Goal: Task Accomplishment & Management: Manage account settings

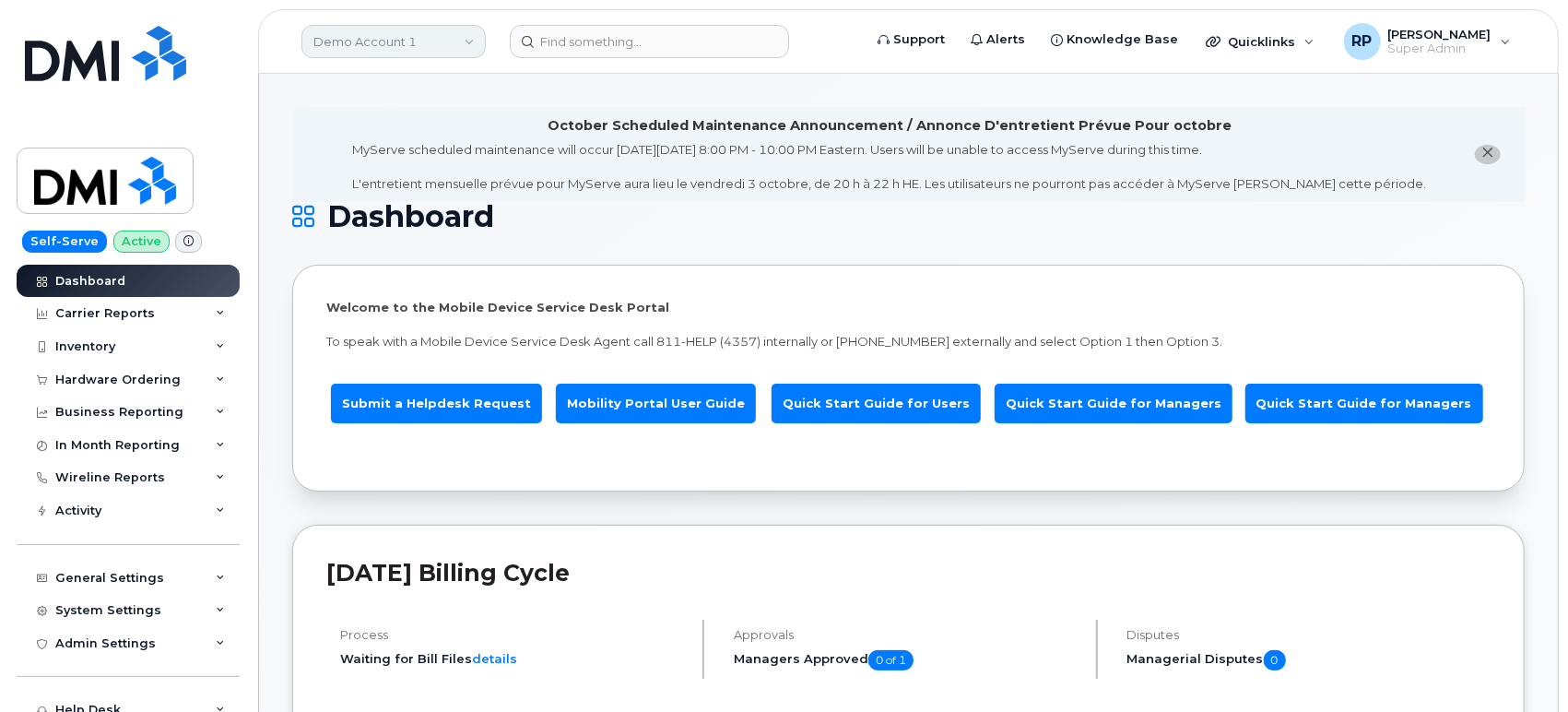
click at [410, 50] on link "Demo Account 1" at bounding box center [393, 41] width 185 height 33
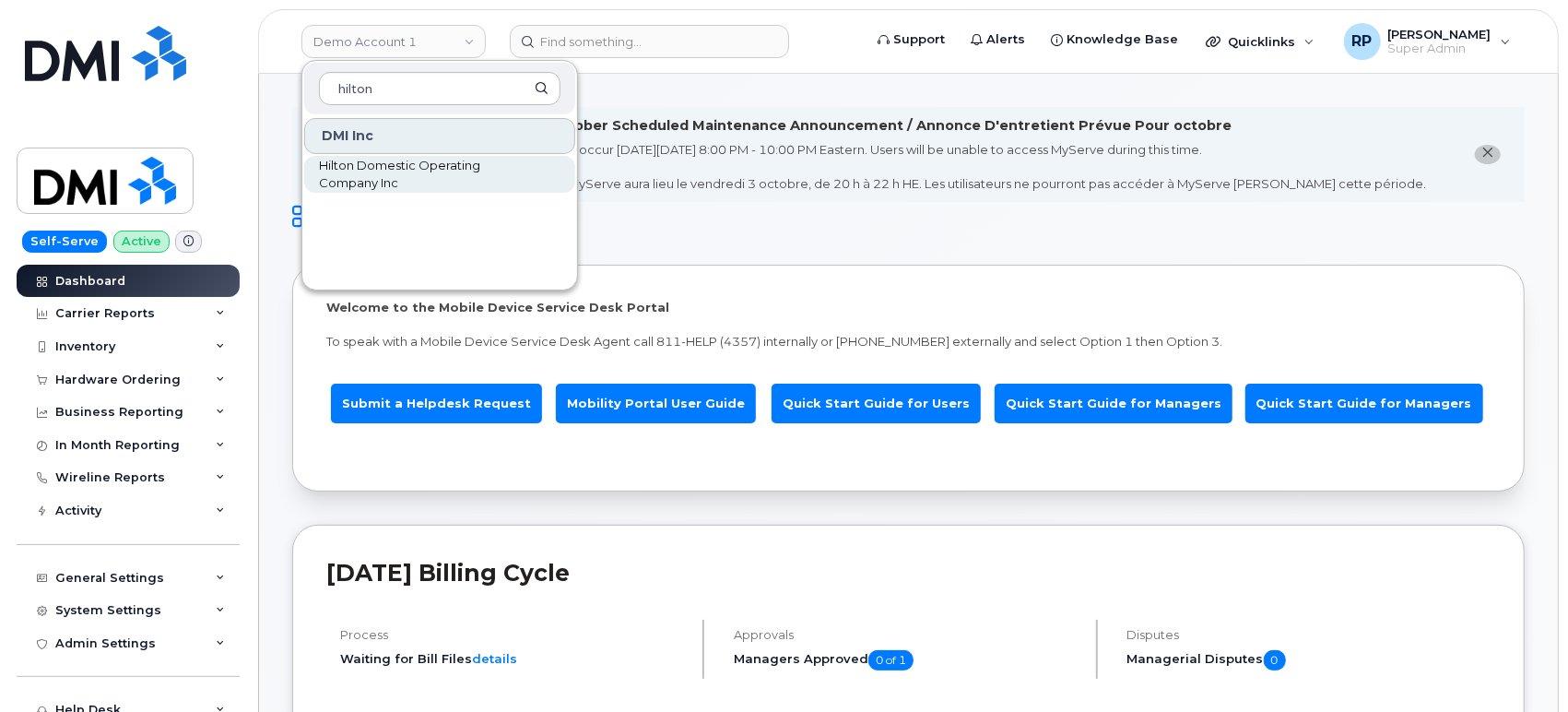
type input "hilton"
click at [361, 161] on span "Hilton Domestic Operating Company Inc" at bounding box center [425, 174] width 212 height 36
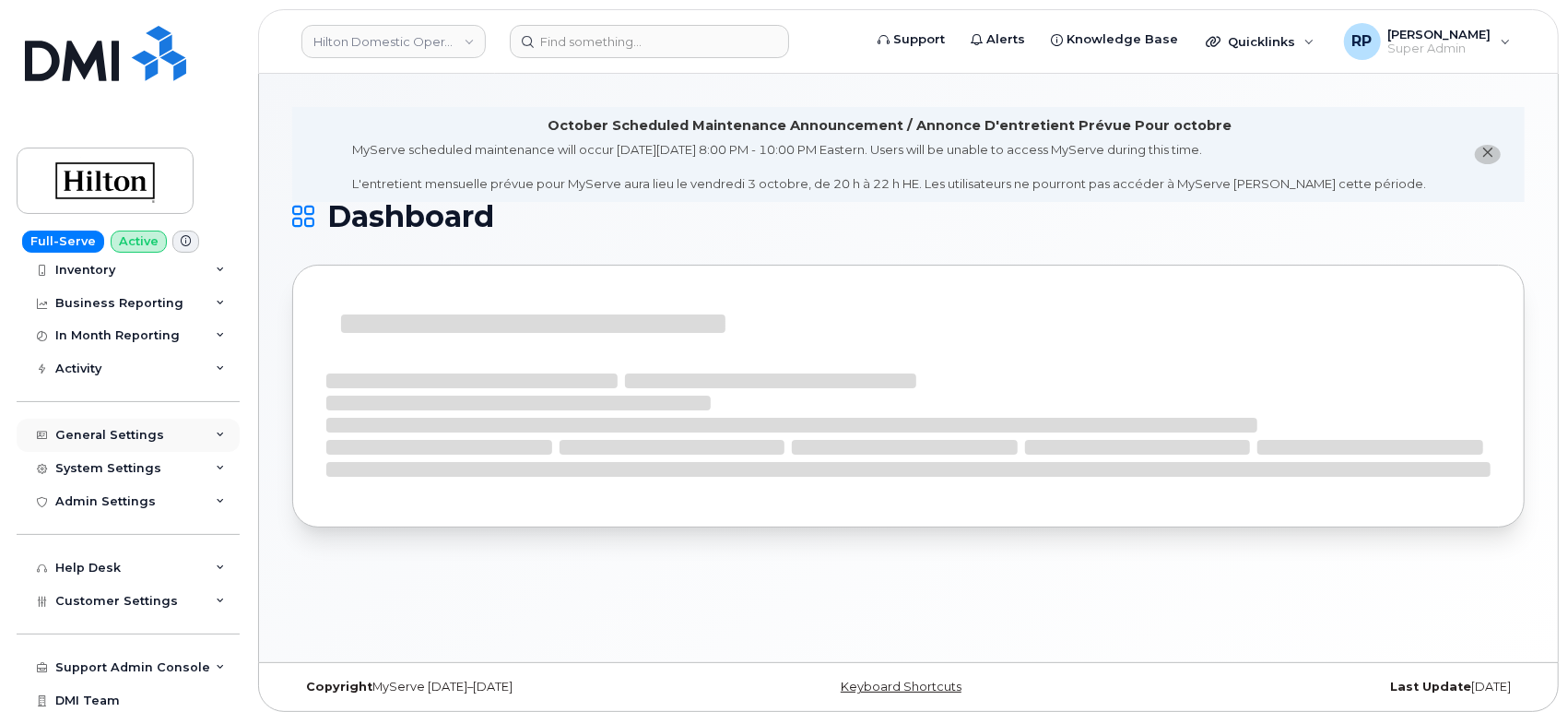
scroll to position [113, 0]
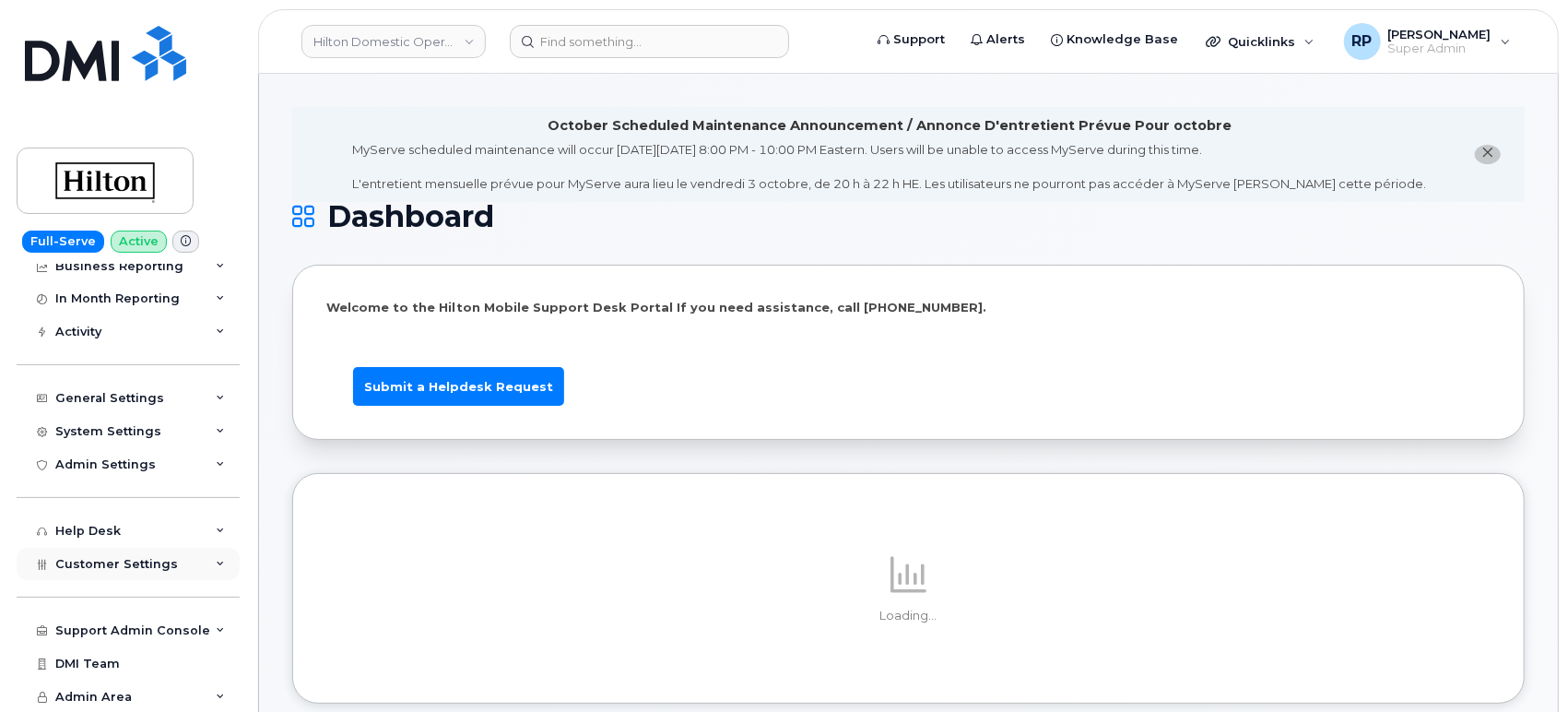
click at [136, 566] on span "Customer Settings" at bounding box center [116, 563] width 122 height 14
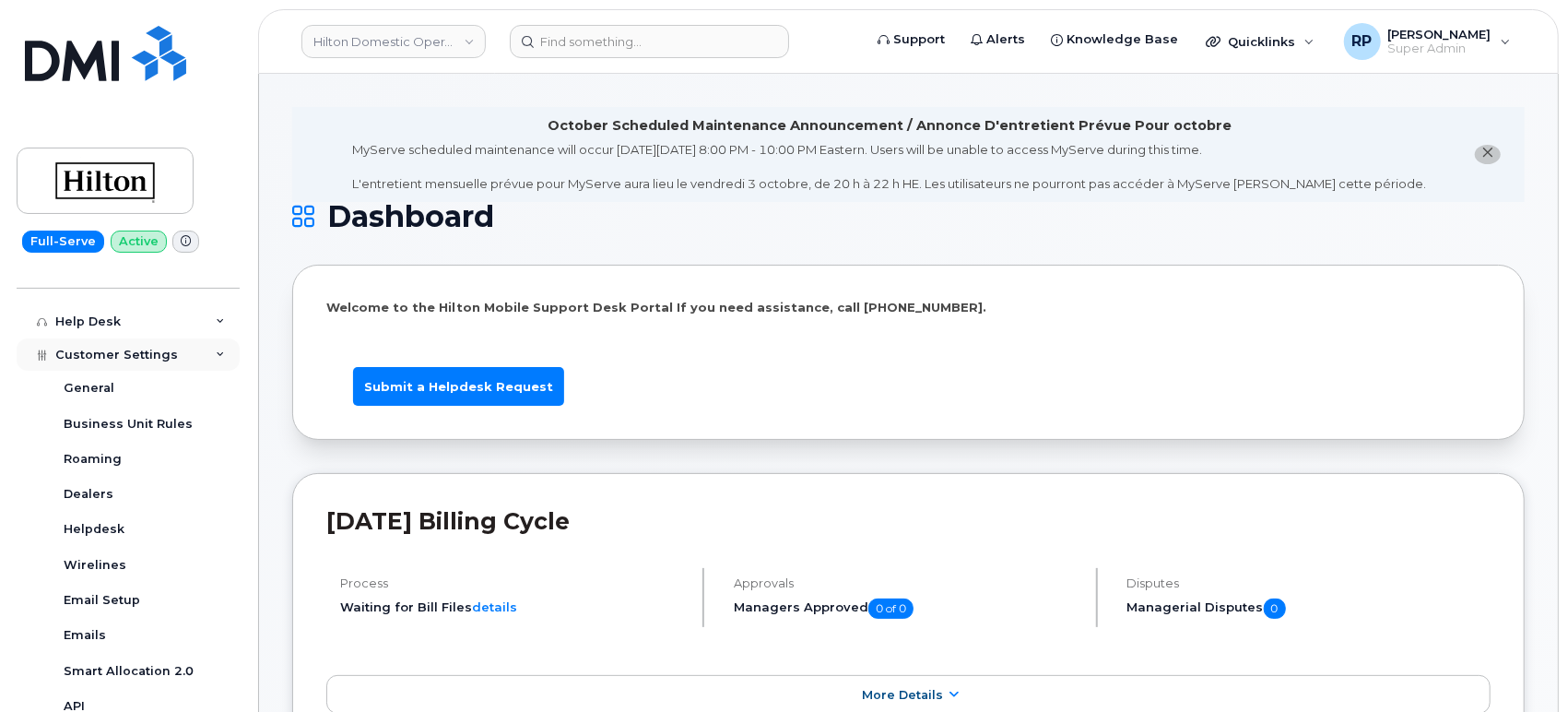
scroll to position [131, 0]
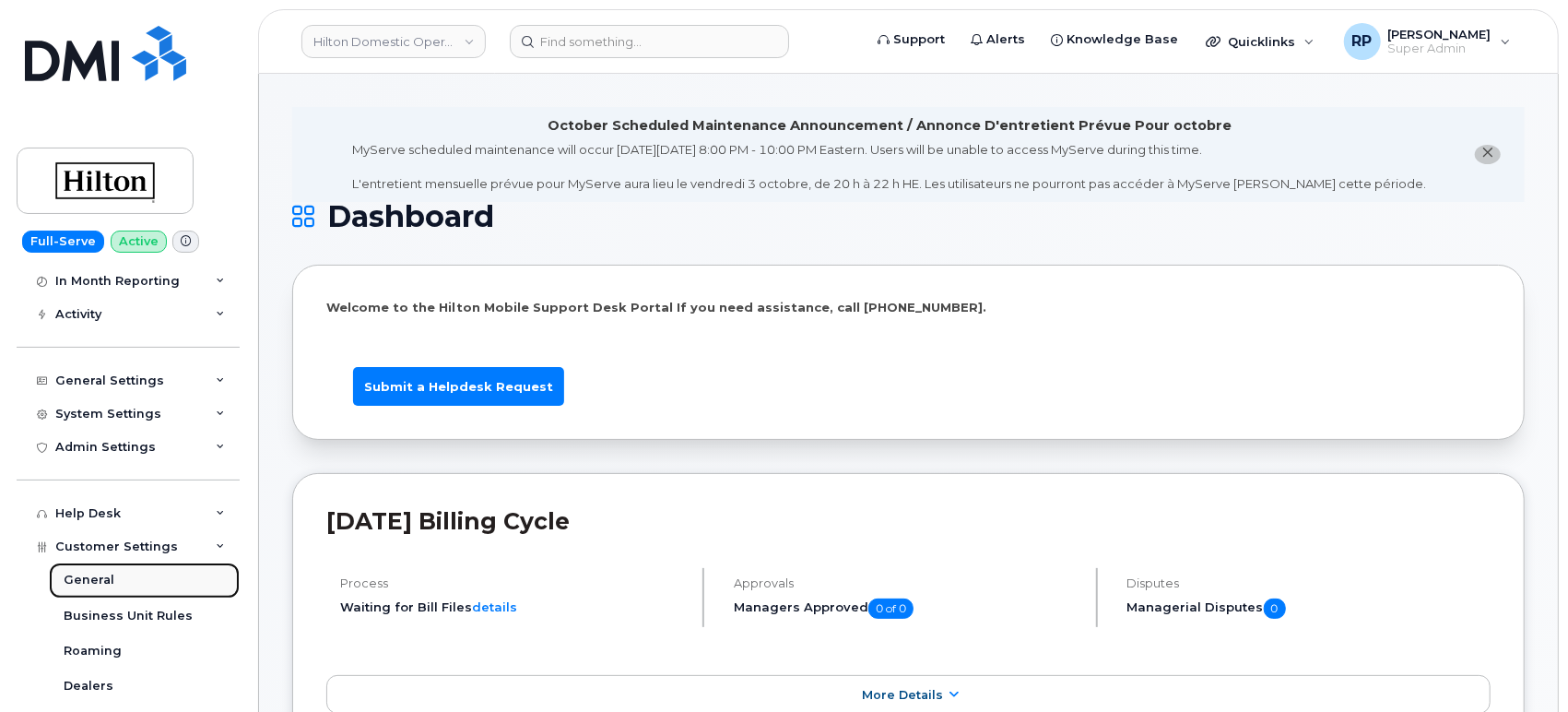
click at [101, 576] on div "General" at bounding box center [89, 579] width 51 height 17
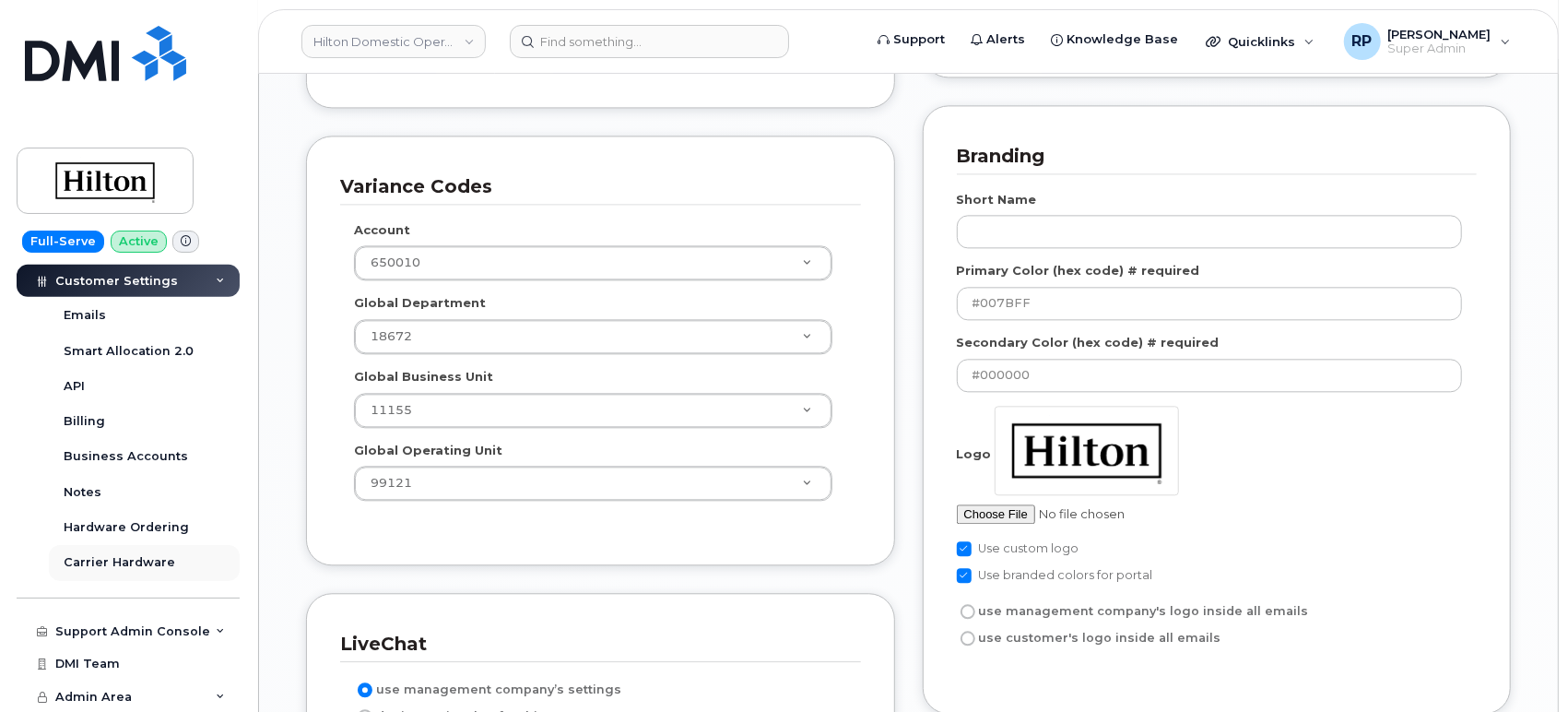
scroll to position [2902, 0]
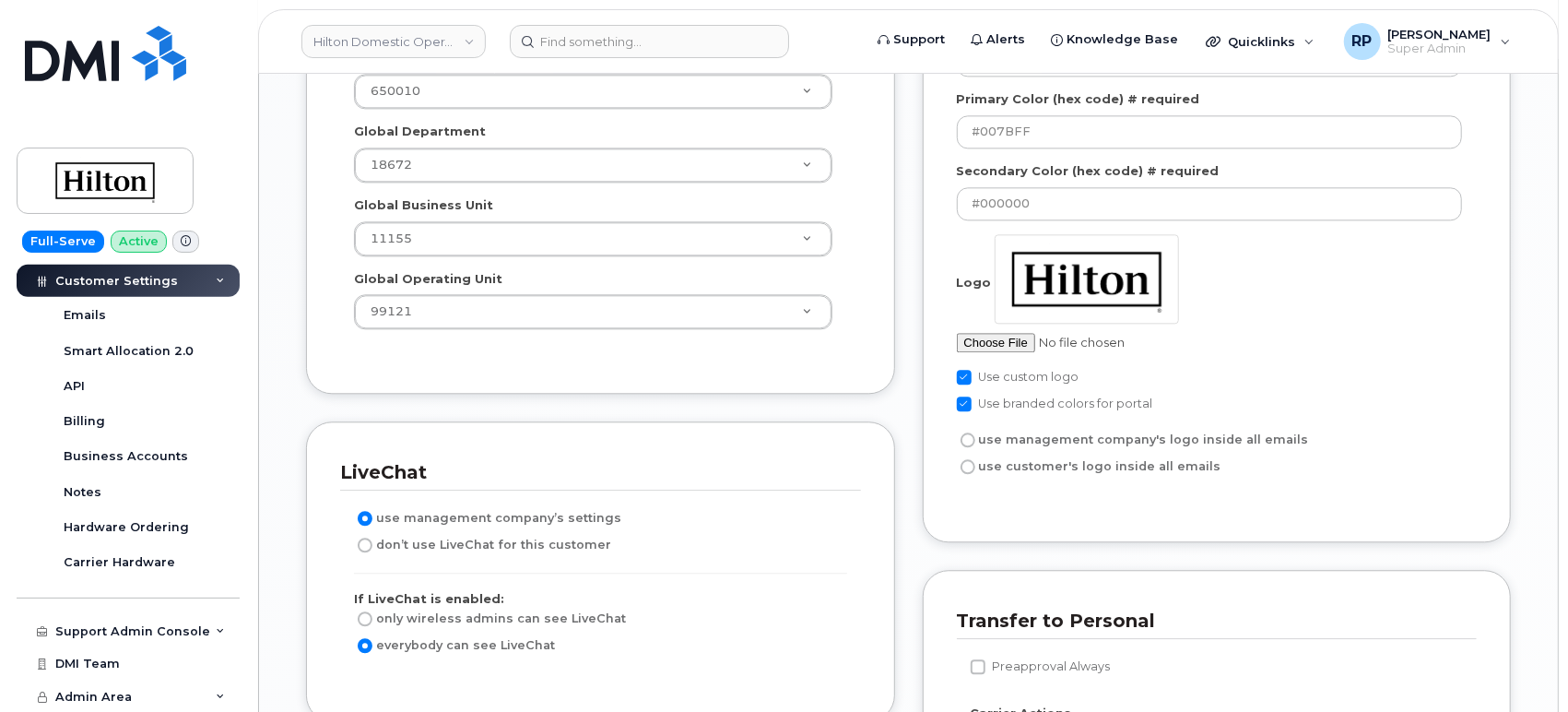
click at [292, 406] on div "Partial Accounting Codes Enable Partial Accounting Codes Accounting Report Down…" at bounding box center [601, 672] width 617 height 2771
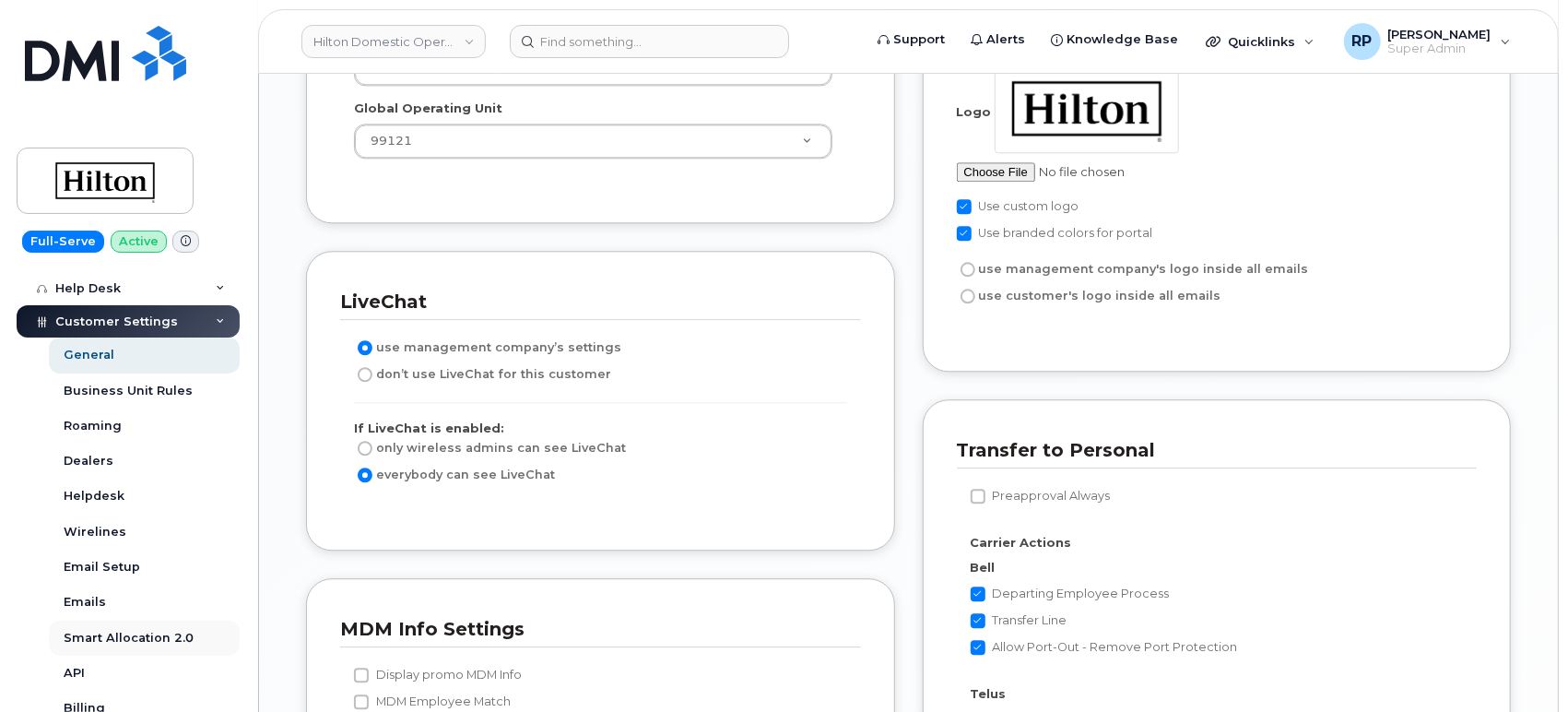
scroll to position [301, 0]
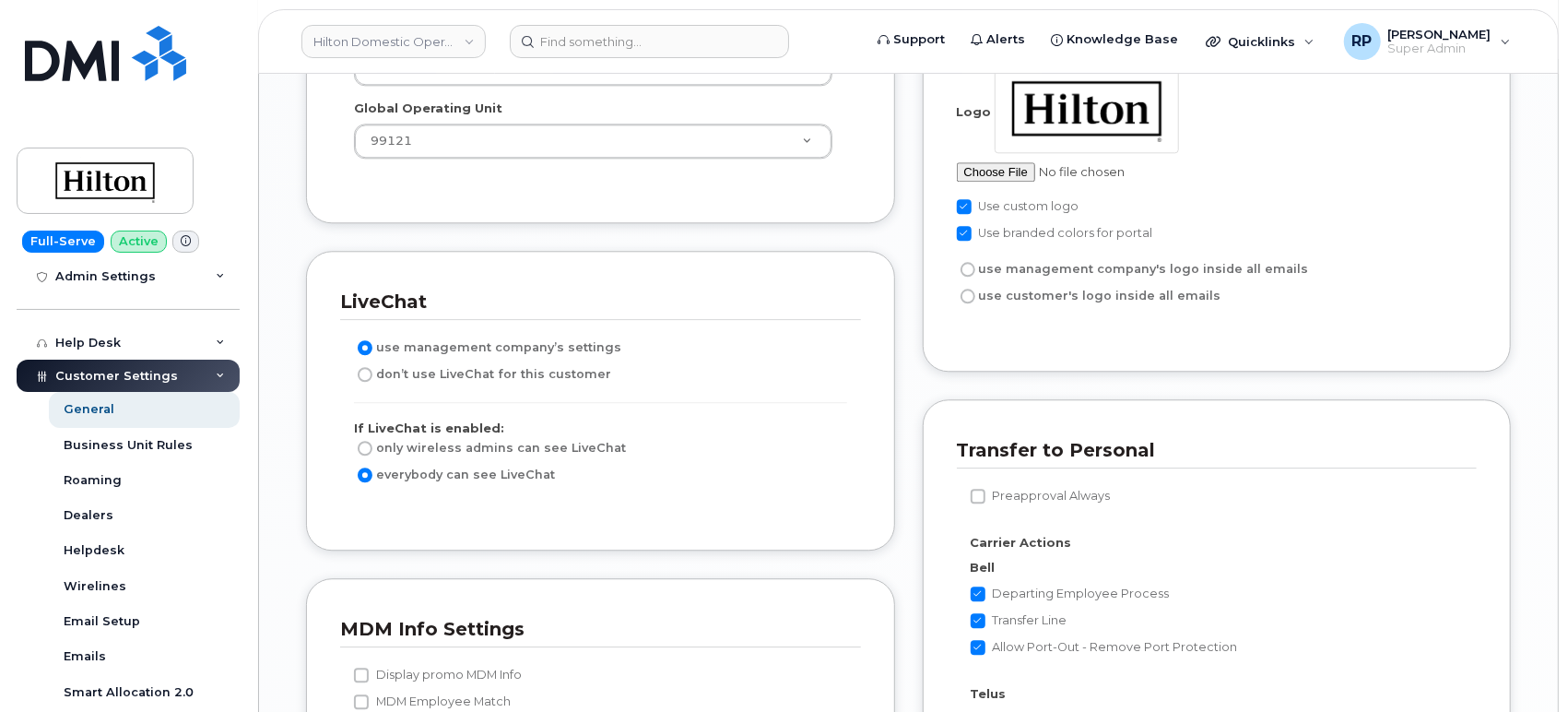
click at [216, 378] on icon at bounding box center [220, 376] width 9 height 9
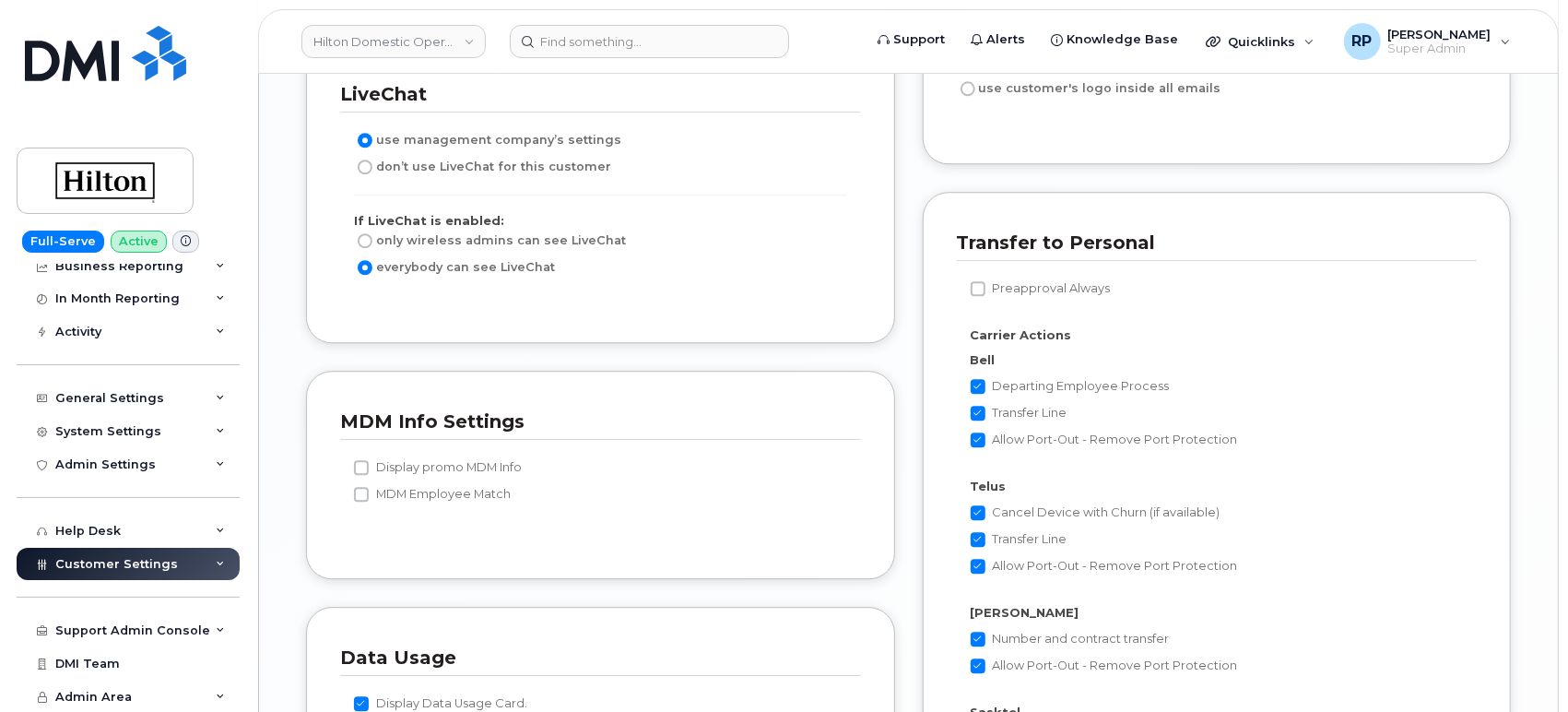
scroll to position [3584, 0]
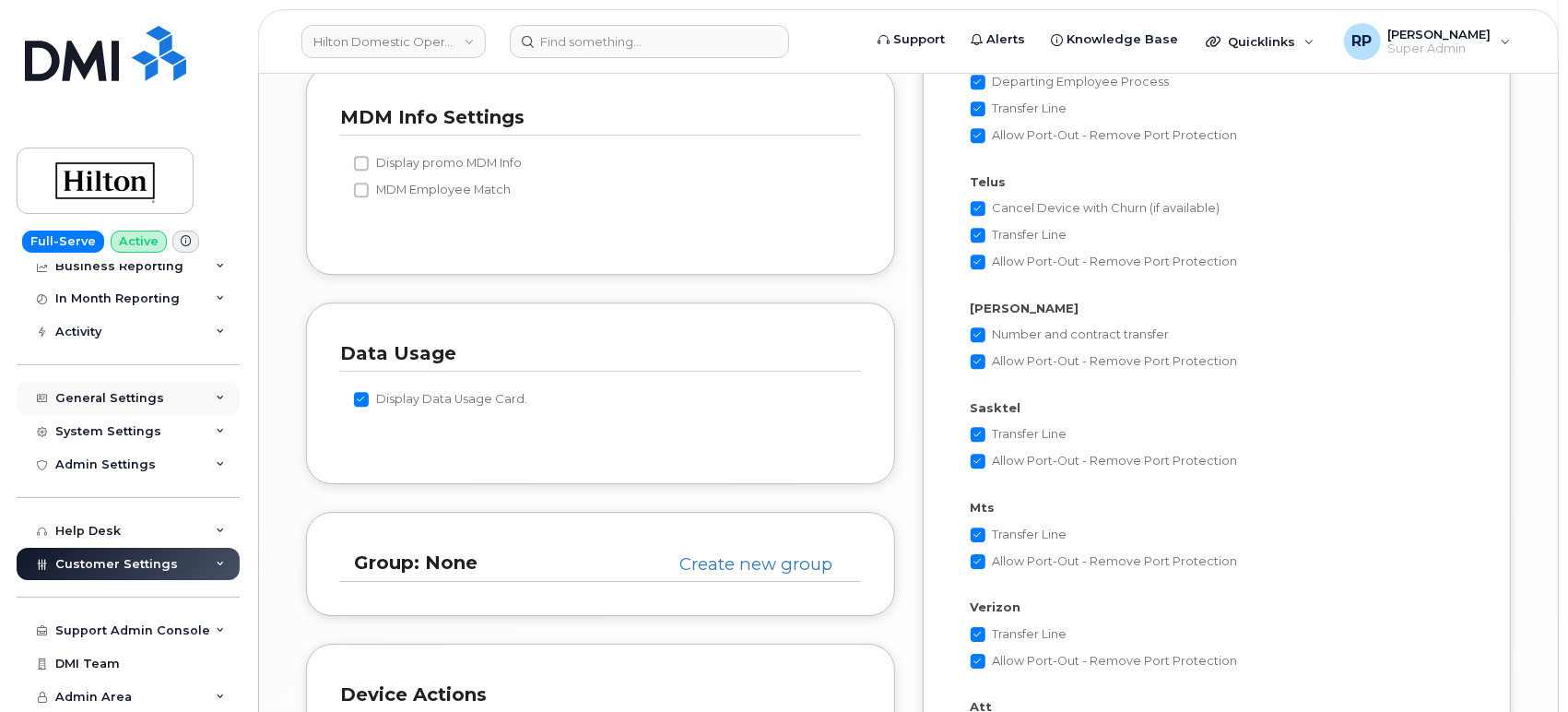
click at [119, 405] on div "General Settings" at bounding box center [128, 398] width 223 height 33
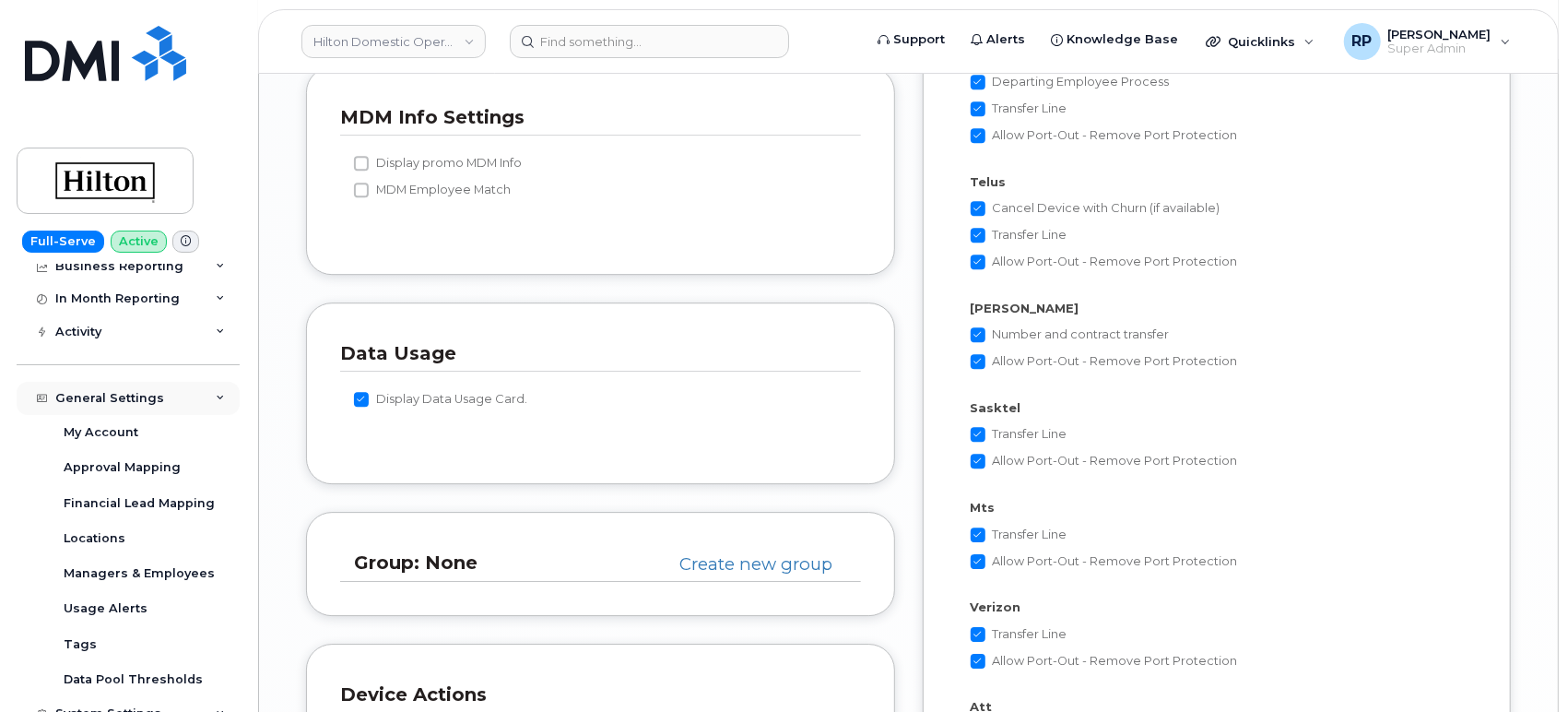
click at [121, 401] on div "General Settings" at bounding box center [110, 398] width 109 height 15
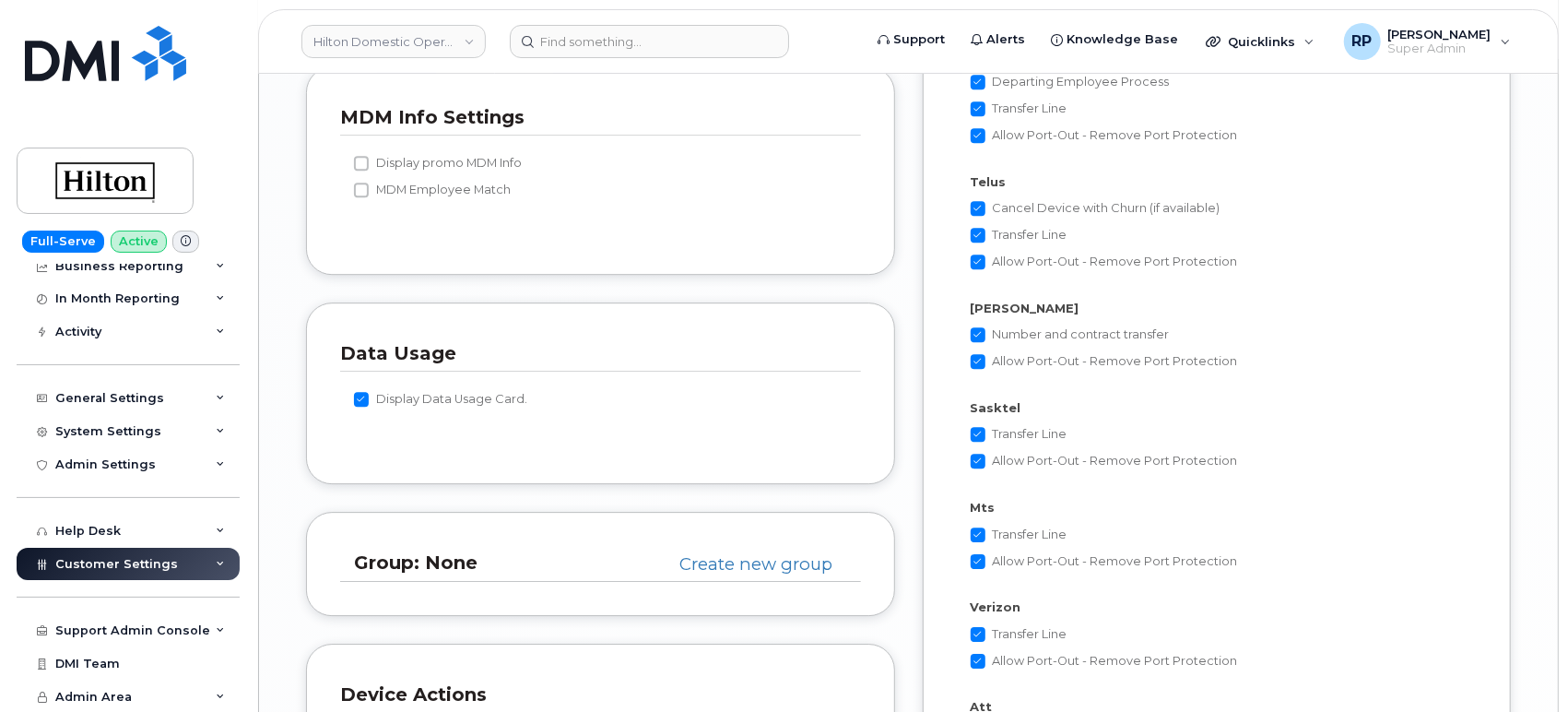
click at [113, 568] on span "Customer Settings" at bounding box center [116, 563] width 122 height 14
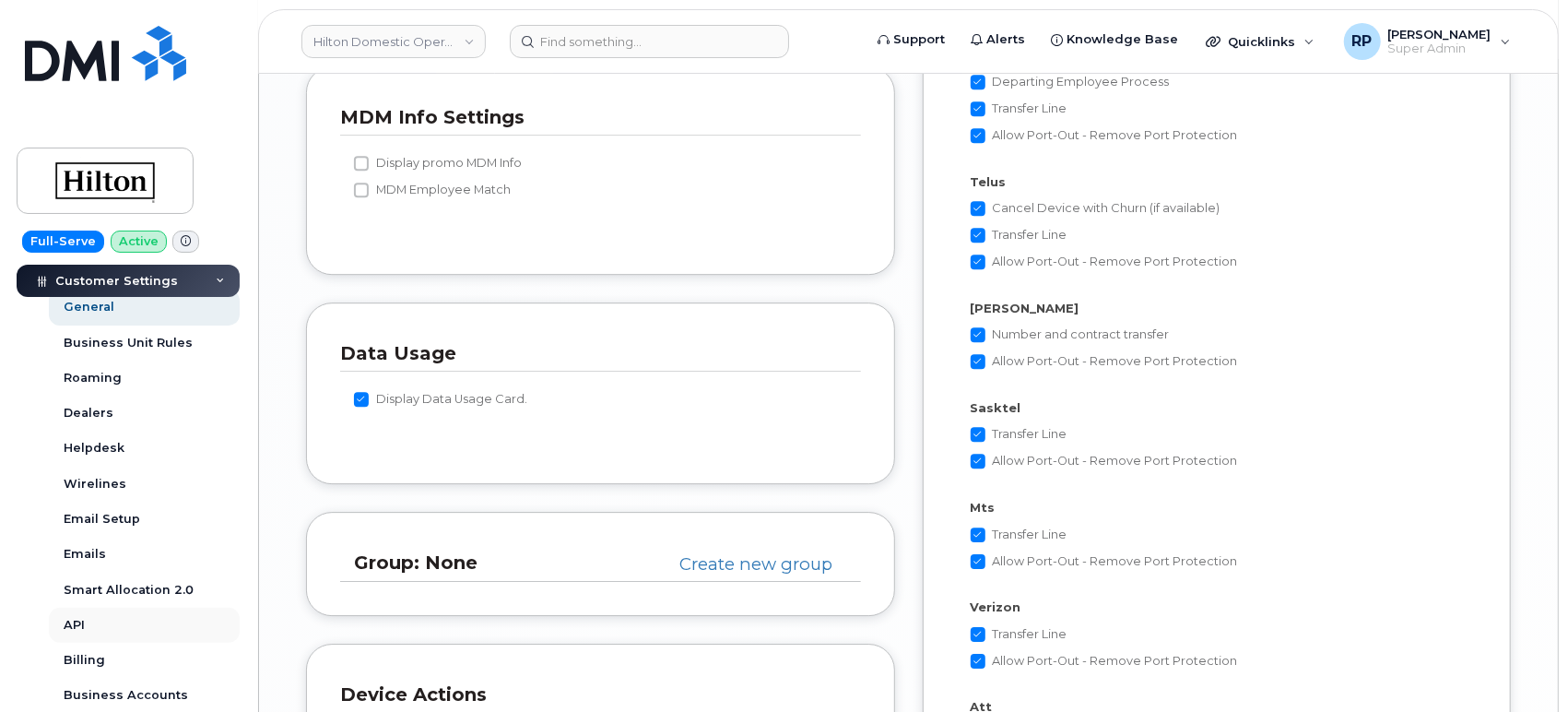
scroll to position [456, 0]
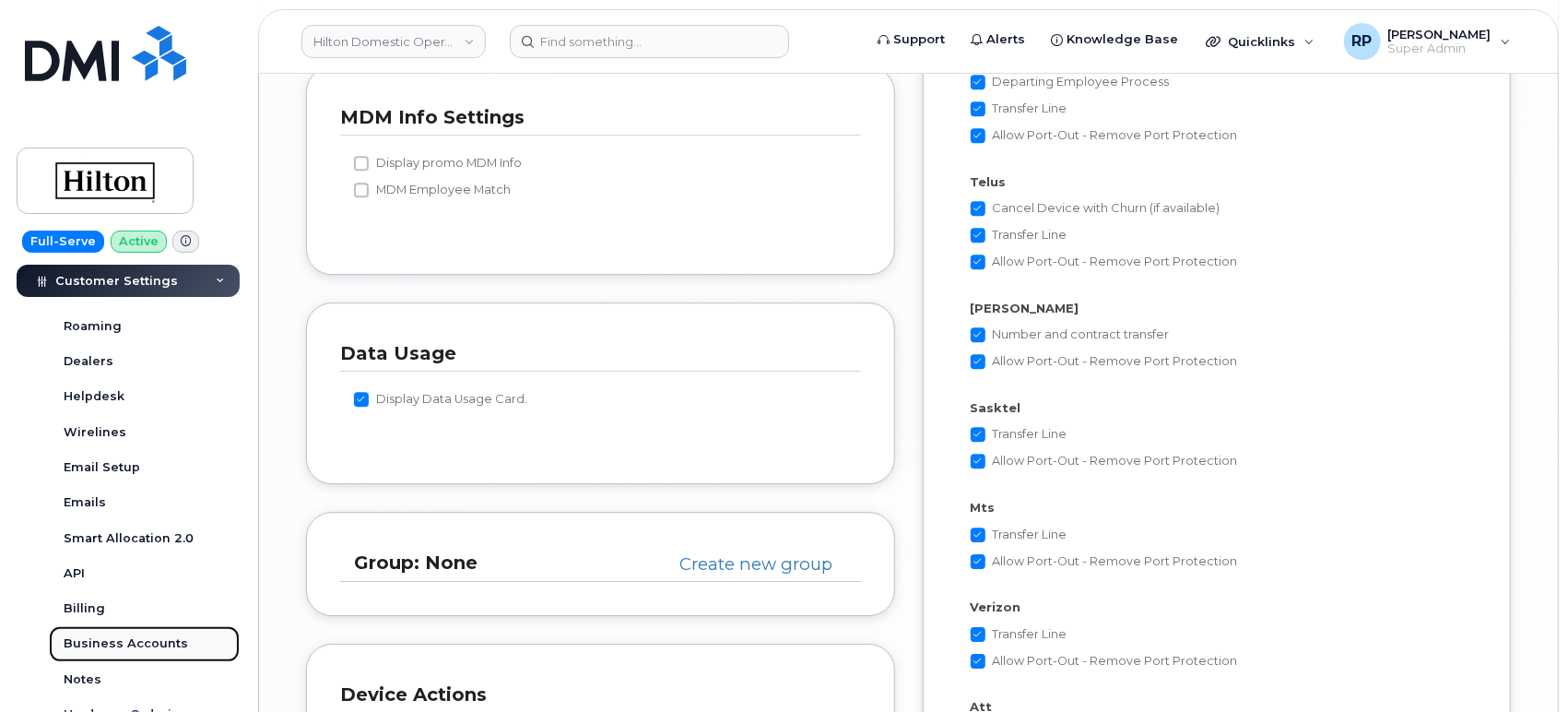
click at [126, 642] on div "Business Accounts" at bounding box center [125, 643] width 124 height 17
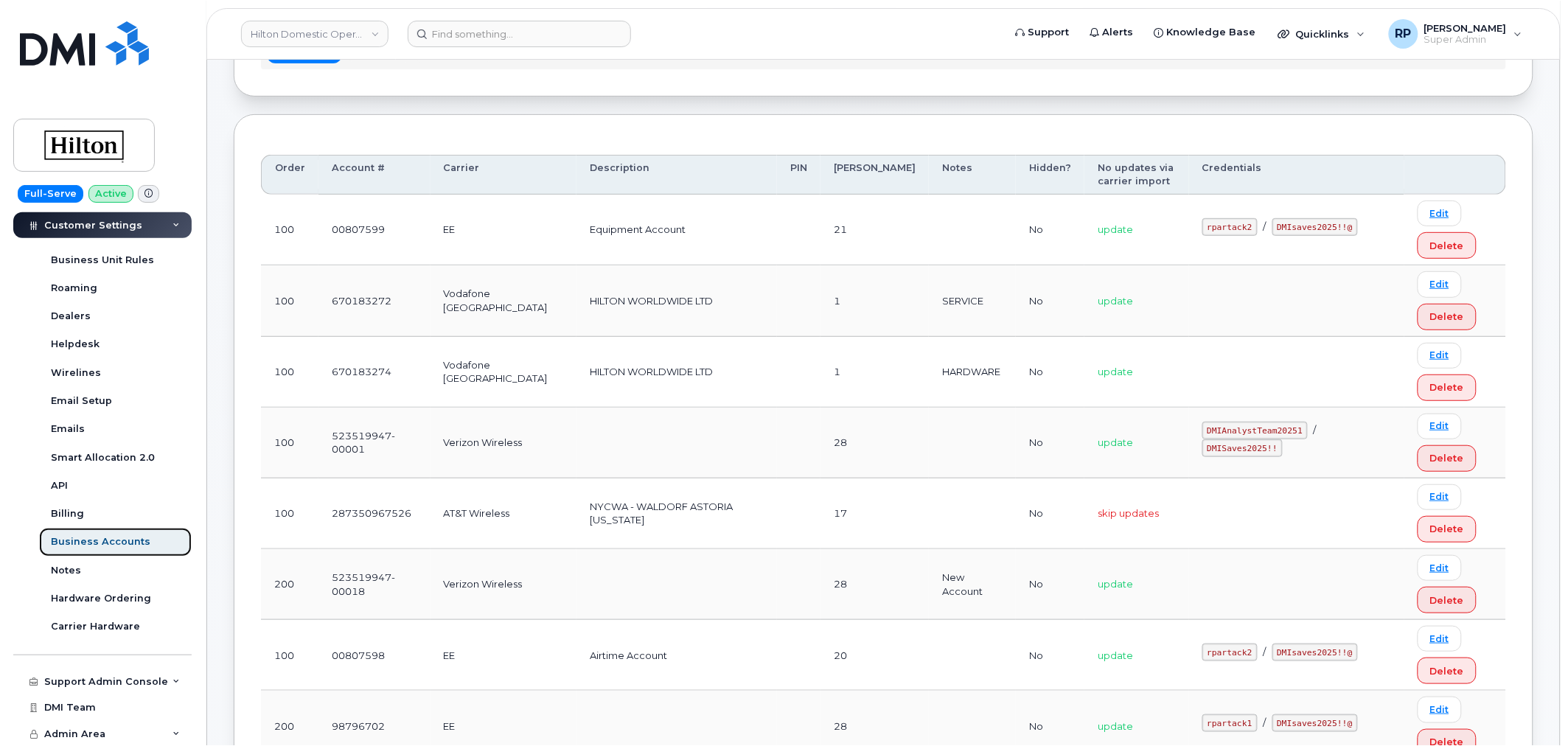
scroll to position [336, 0]
